Goal: Information Seeking & Learning: Learn about a topic

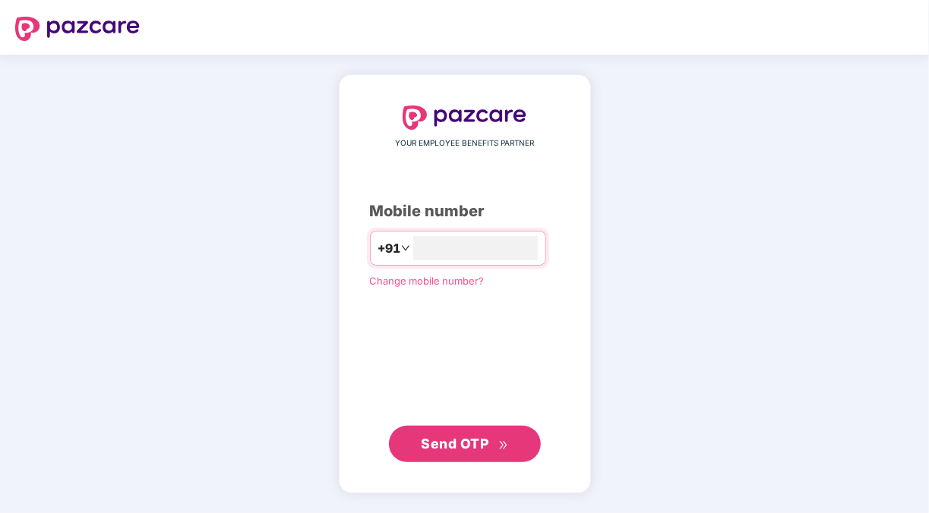
type input "**********"
click link "Change mobile number?" at bounding box center [427, 280] width 115 height 12
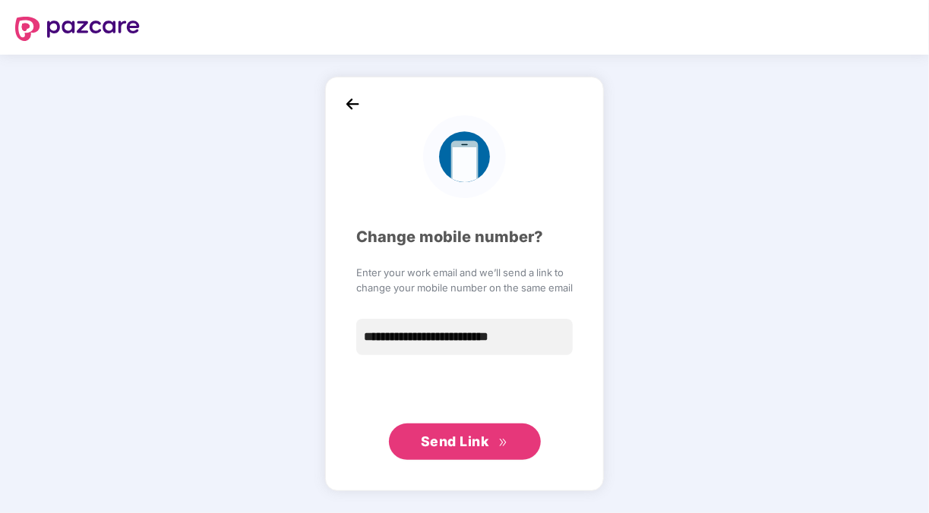
click at [420, 453] on button "Send Link" at bounding box center [465, 442] width 152 height 36
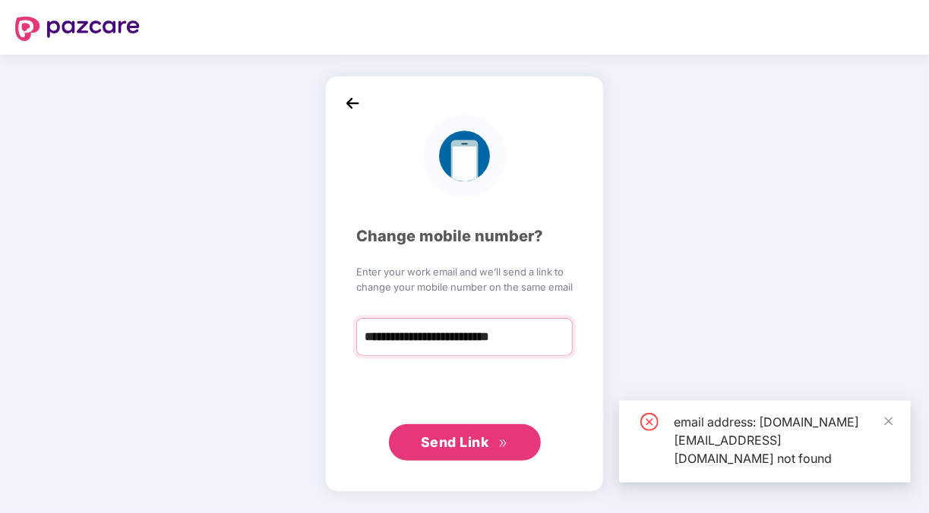
click at [440, 340] on input "**********" at bounding box center [464, 337] width 216 height 38
type input "**********"
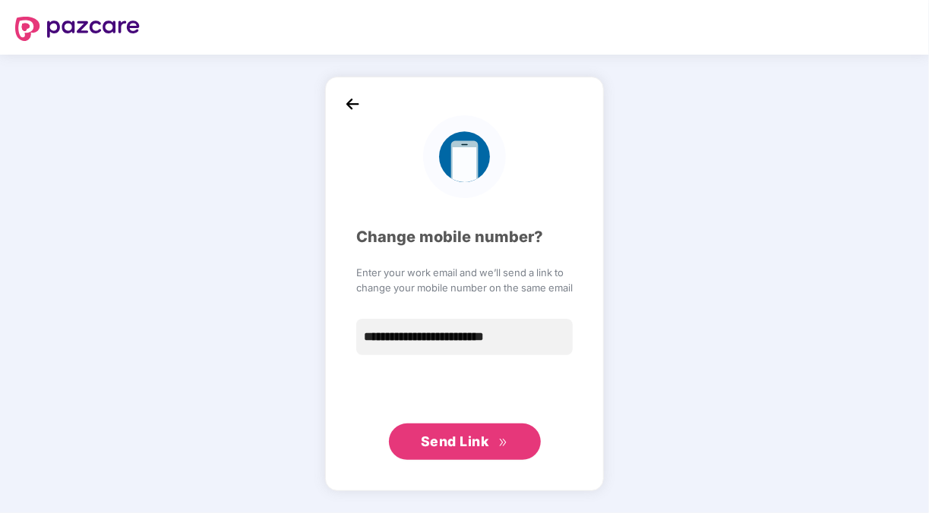
click at [411, 268] on span "Enter your work email and we’ll send a link to" at bounding box center [464, 272] width 216 height 15
click at [354, 98] on img at bounding box center [352, 104] width 23 height 23
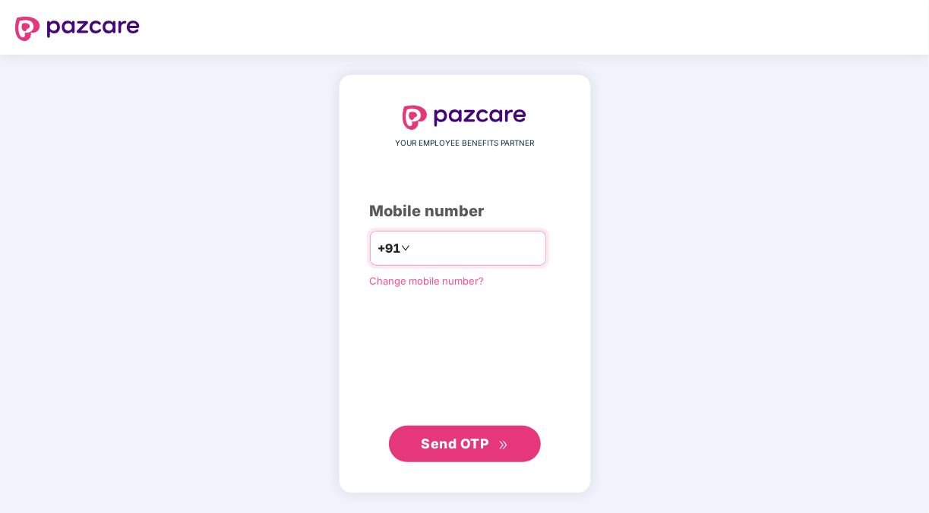
click at [413, 248] on input "**********" at bounding box center [475, 248] width 125 height 24
type input "**********"
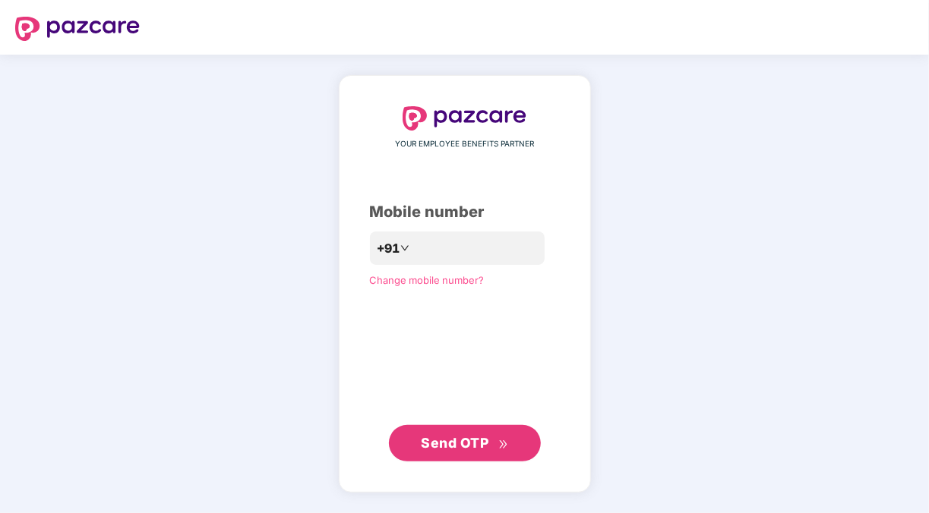
click at [488, 428] on button "Send OTP" at bounding box center [465, 443] width 152 height 36
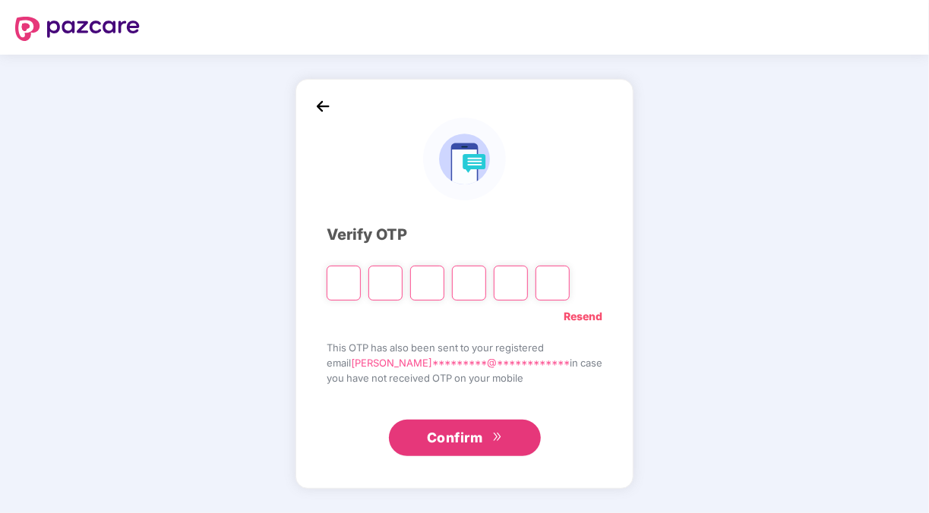
type input "*"
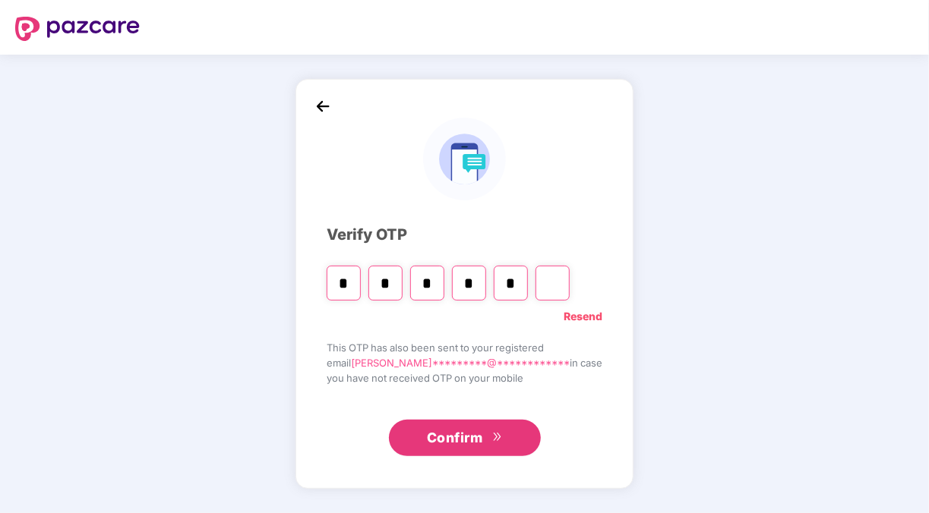
type input "*"
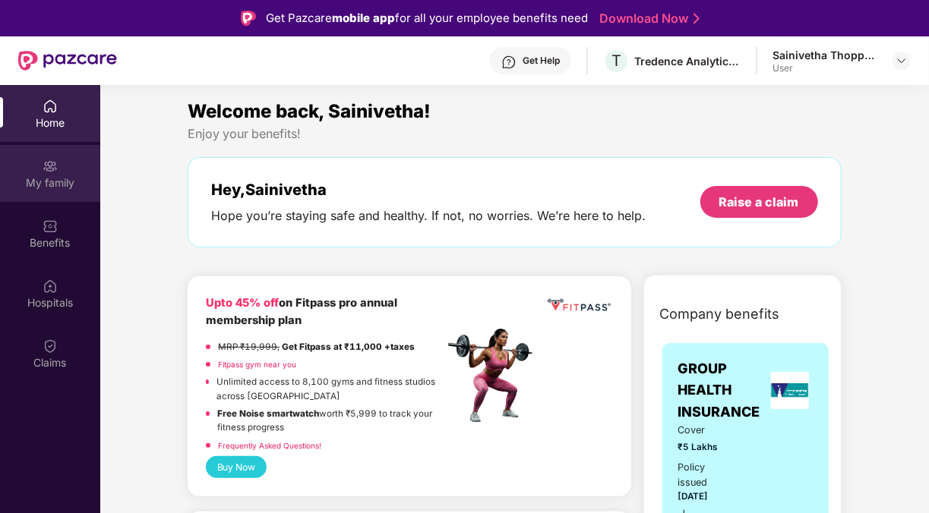
click at [55, 172] on img at bounding box center [50, 166] width 15 height 15
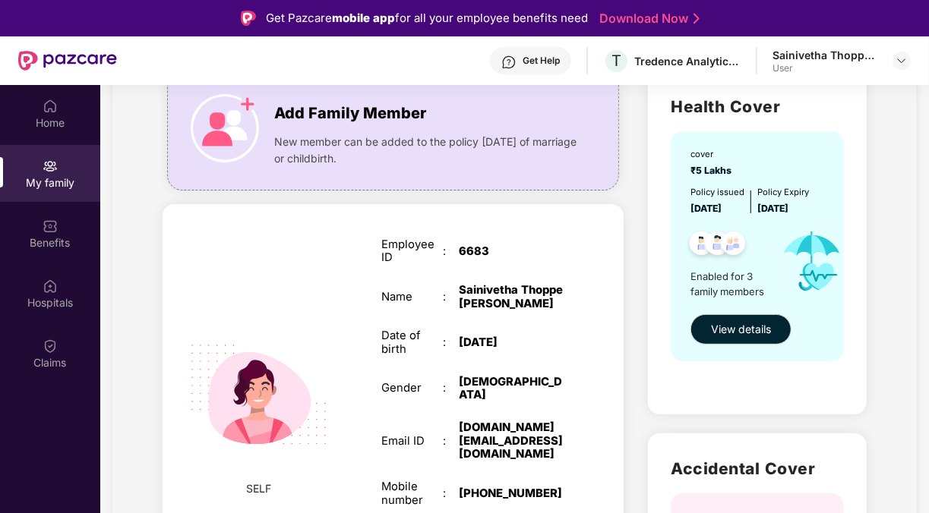
scroll to position [121, 0]
click at [706, 172] on span "₹5 Lakhs" at bounding box center [713, 169] width 46 height 11
click at [715, 330] on span "View details" at bounding box center [741, 328] width 60 height 17
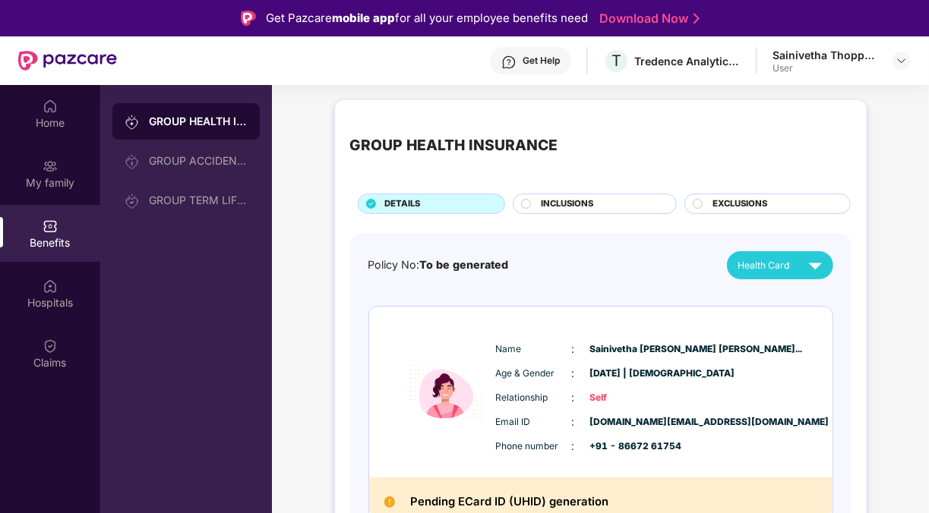
scroll to position [71, 0]
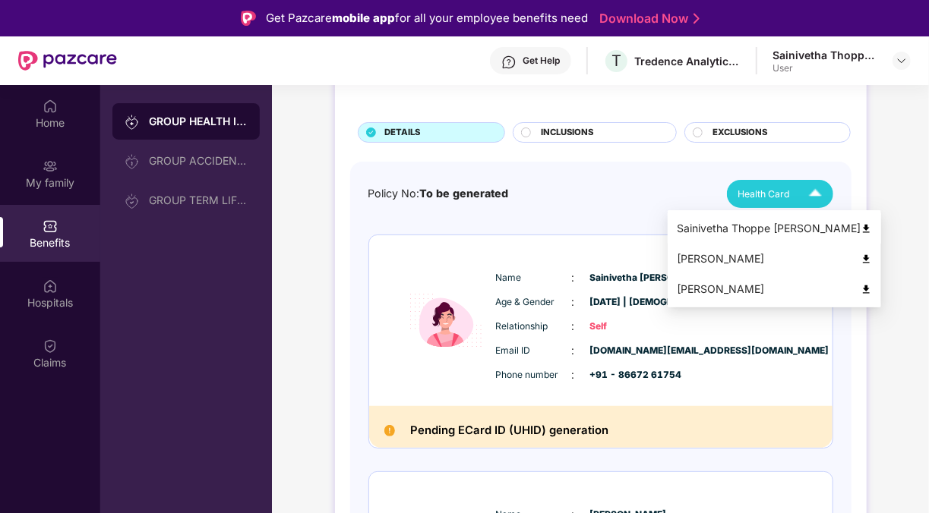
click at [872, 226] on img at bounding box center [865, 228] width 11 height 11
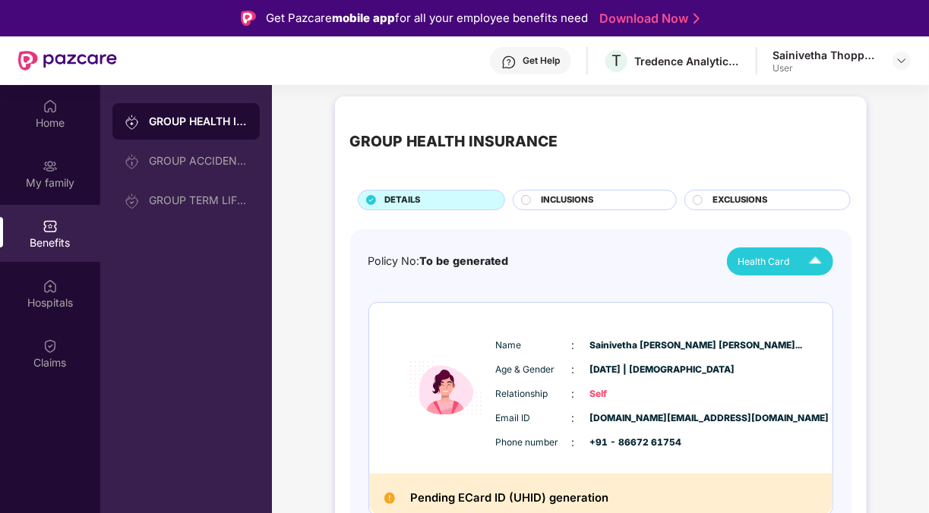
scroll to position [2, 0]
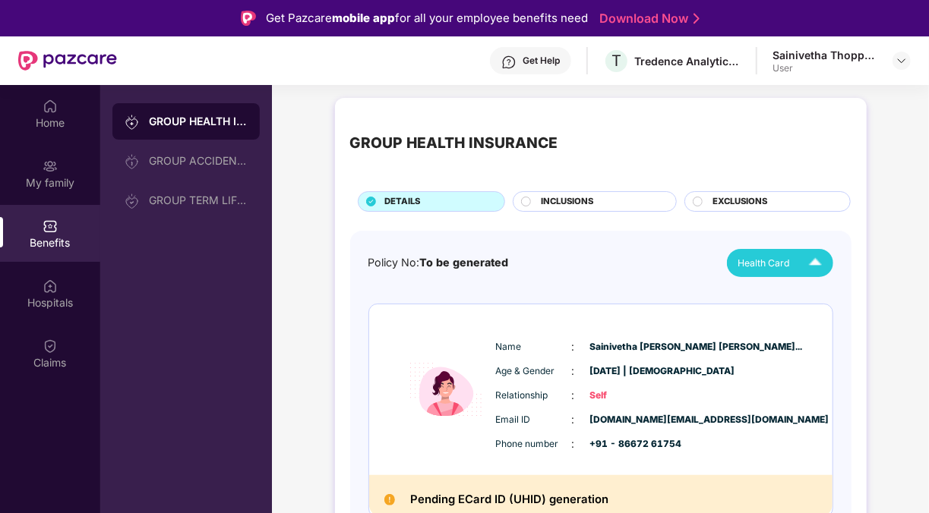
click at [560, 197] on span "INCLUSIONS" at bounding box center [567, 202] width 52 height 14
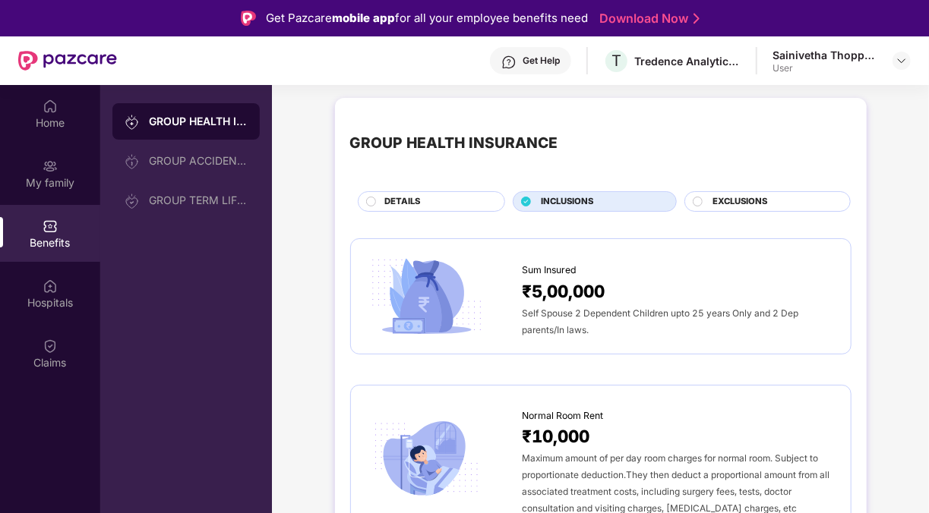
click at [453, 195] on div "DETAILS" at bounding box center [437, 203] width 120 height 16
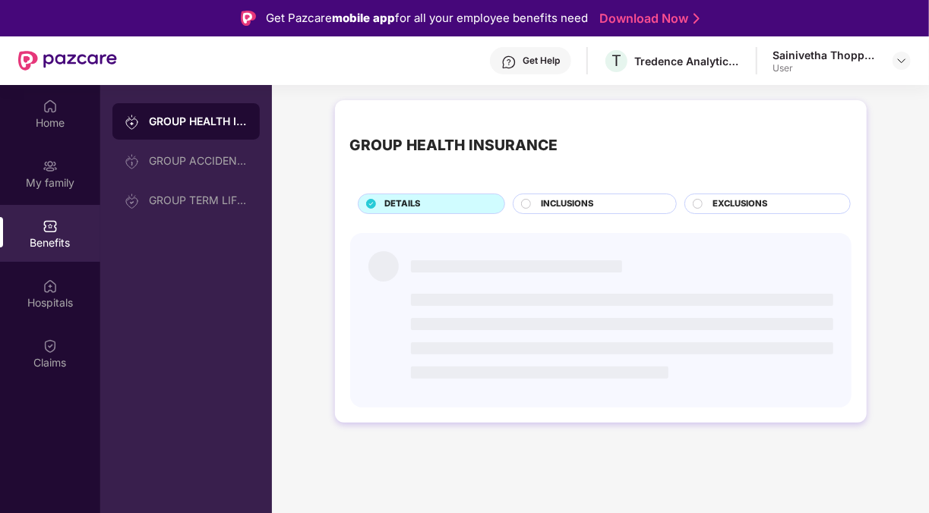
scroll to position [0, 0]
click at [561, 209] on span "INCLUSIONS" at bounding box center [567, 204] width 52 height 14
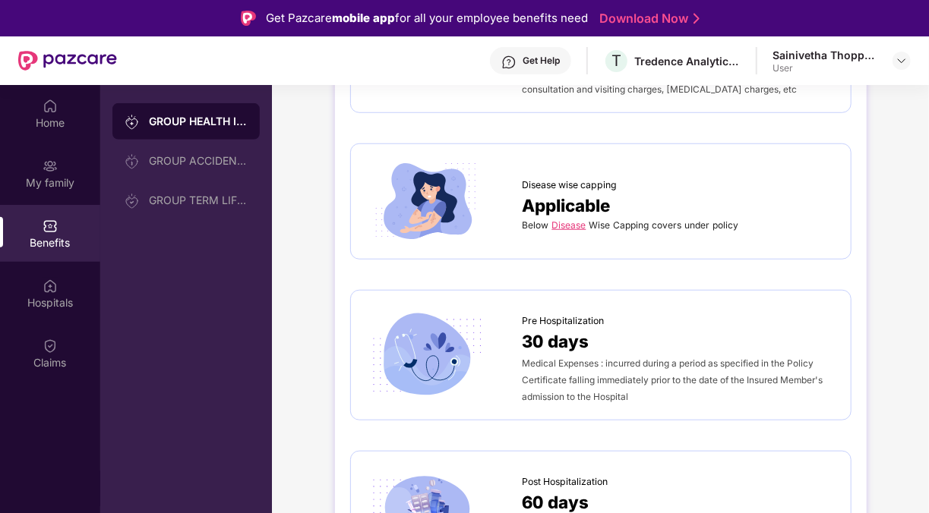
scroll to position [658, 0]
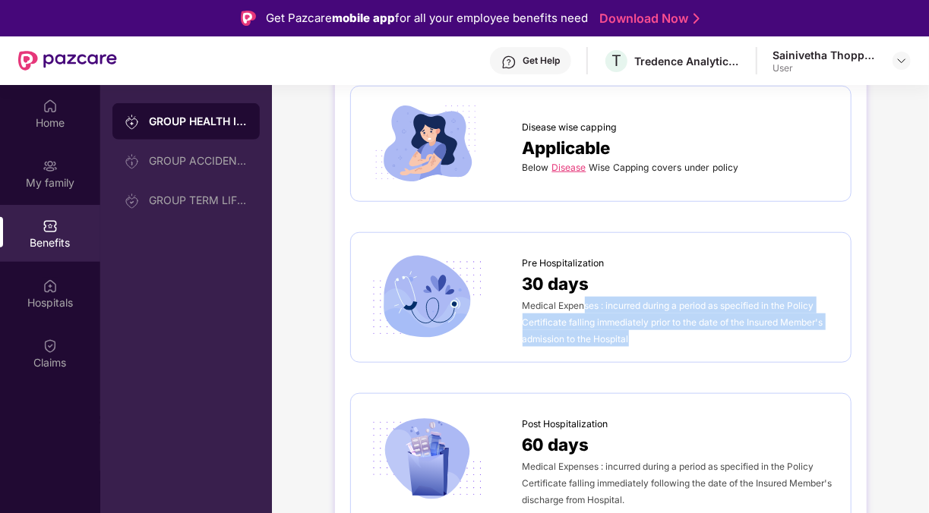
drag, startPoint x: 582, startPoint y: 301, endPoint x: 640, endPoint y: 334, distance: 66.7
click at [640, 334] on div "Medical Expenses : incurred during a period as specified in the Policy Certific…" at bounding box center [678, 322] width 313 height 50
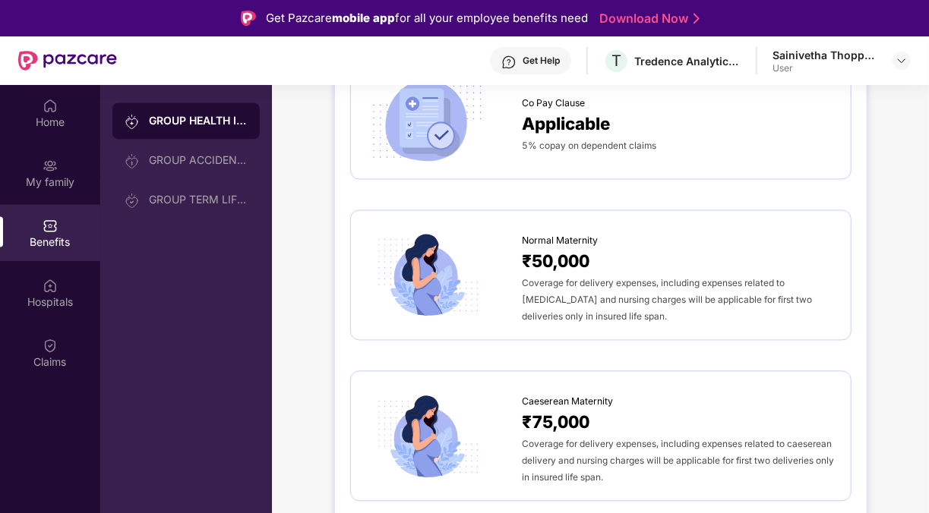
scroll to position [1446, 0]
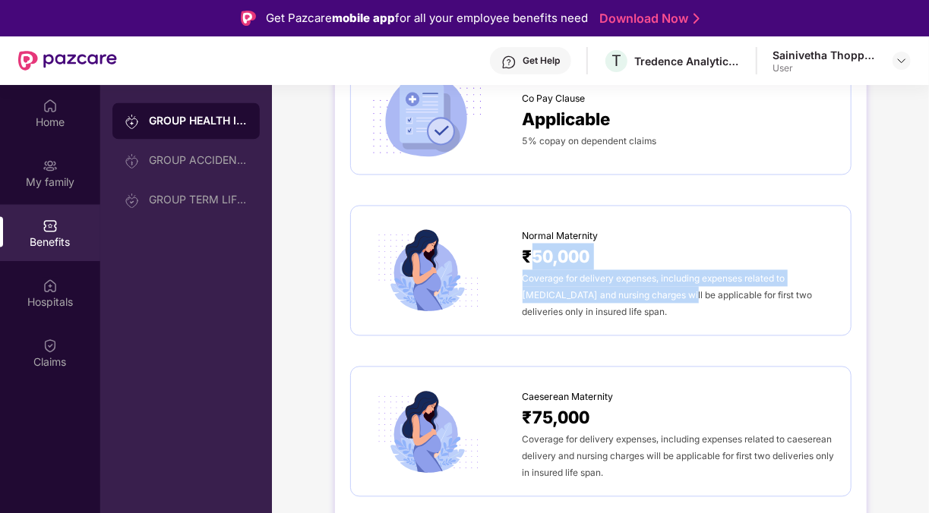
drag, startPoint x: 528, startPoint y: 260, endPoint x: 662, endPoint y: 297, distance: 139.3
click at [662, 297] on div "Normal Maternity ₹50,000 Coverage for delivery expenses, including expenses rel…" at bounding box center [678, 271] width 313 height 99
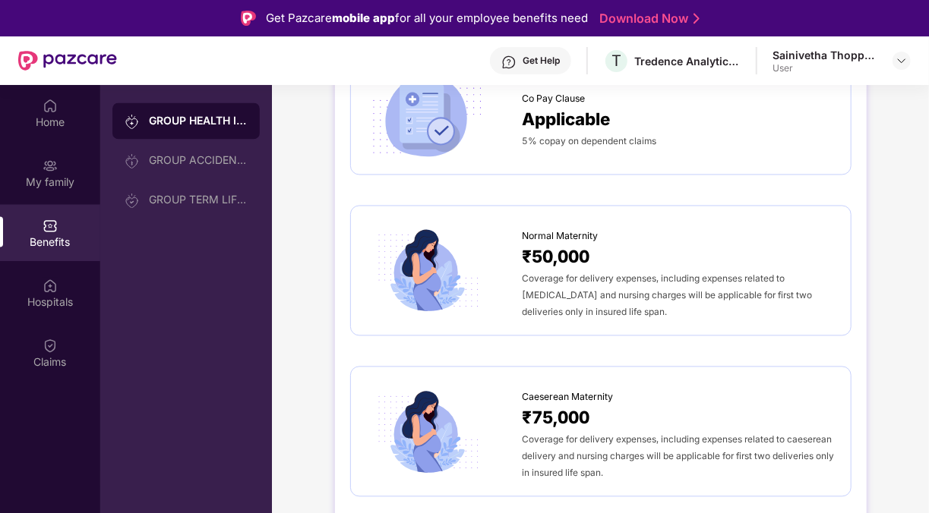
drag, startPoint x: 662, startPoint y: 297, endPoint x: 670, endPoint y: 360, distance: 63.6
click at [670, 360] on div "Sum Insured ₹5,00,000 Self Spouse 2 Dependent Children upto 25 years Only and 2…" at bounding box center [600, 168] width 501 height 2762
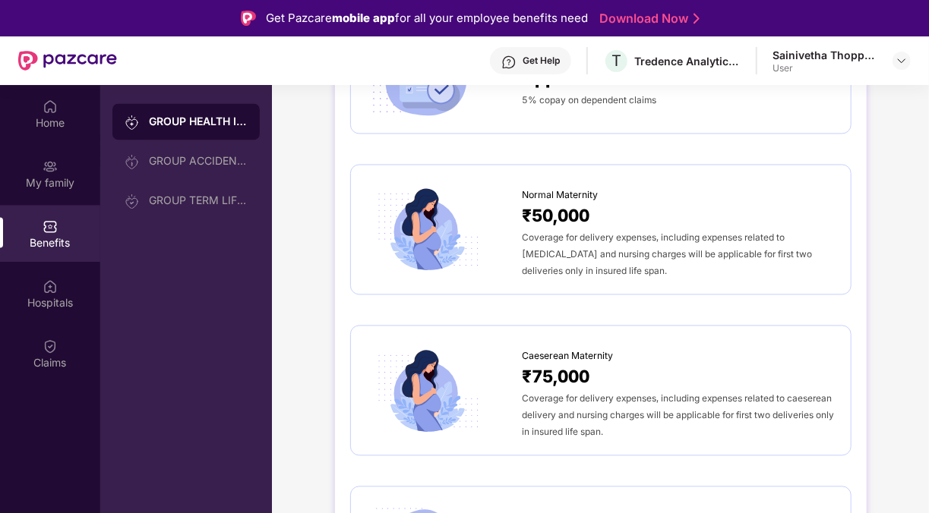
scroll to position [1487, 0]
